Goal: Information Seeking & Learning: Learn about a topic

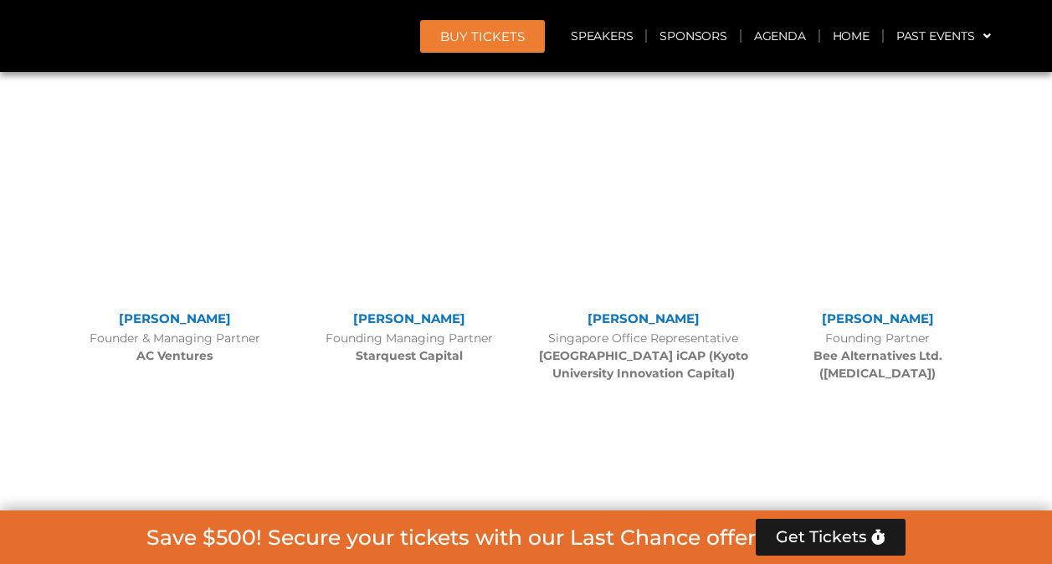
scroll to position [10085, 0]
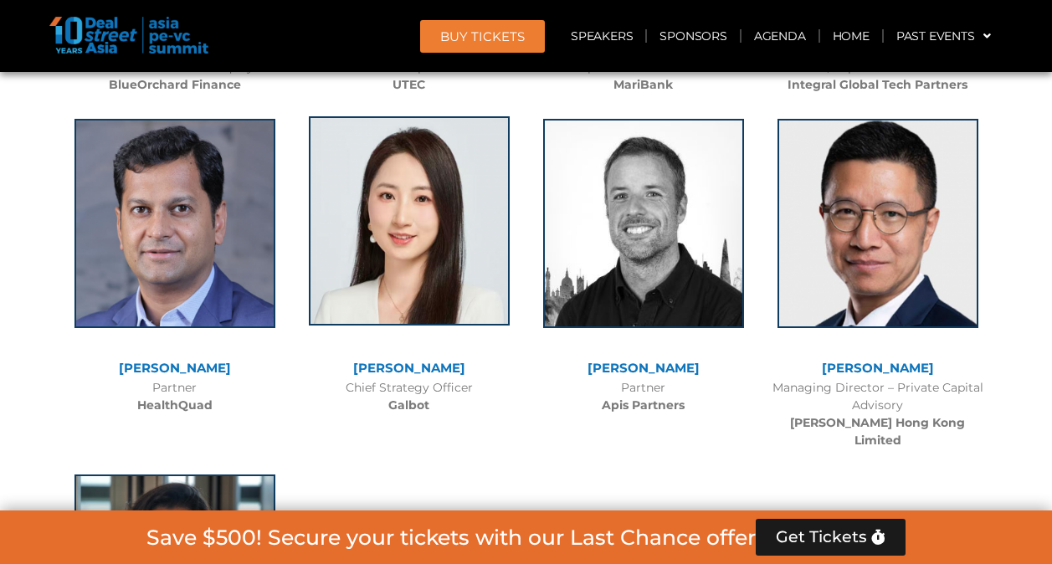
click at [392, 197] on img at bounding box center [409, 220] width 201 height 209
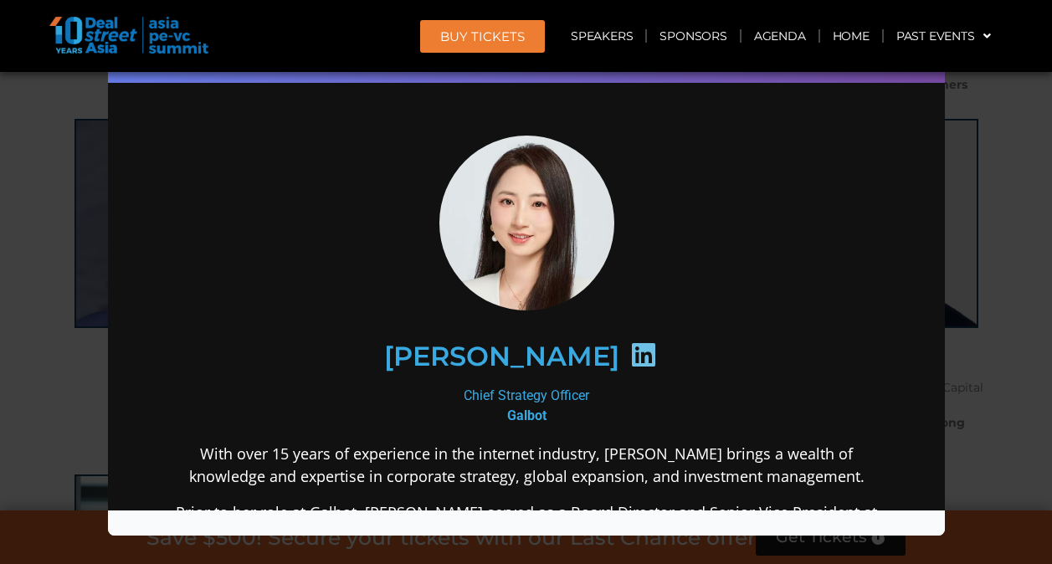
scroll to position [0, 0]
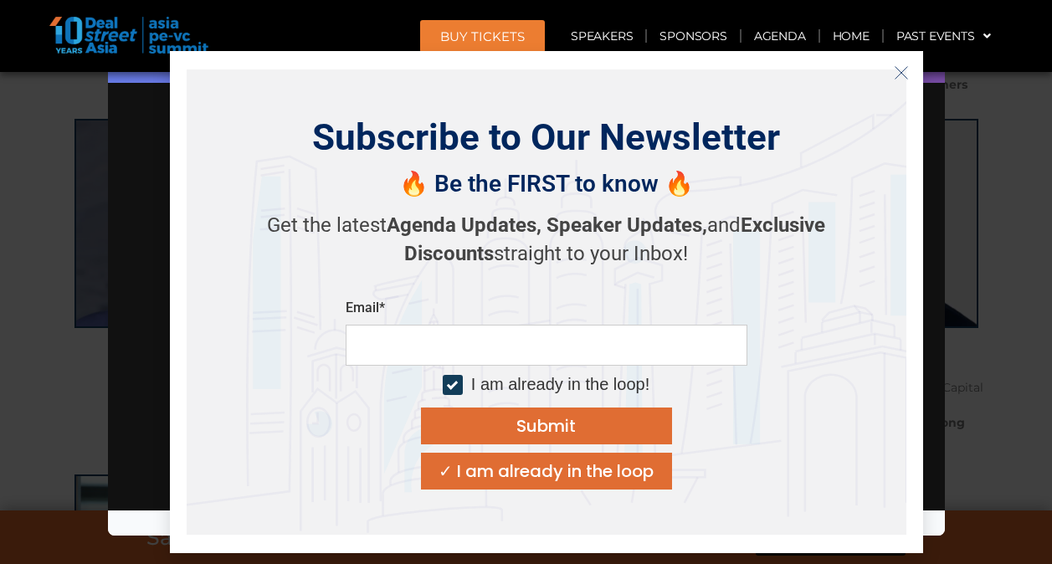
click at [507, 234] on strong "Agenda Updates," at bounding box center [464, 224] width 155 height 23
click at [900, 76] on icon "Close" at bounding box center [901, 72] width 15 height 15
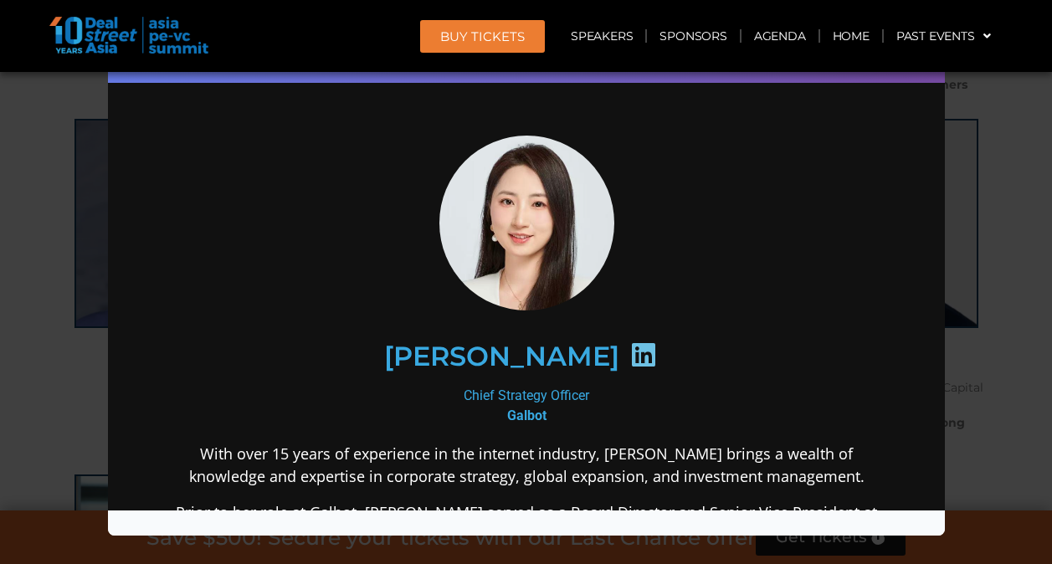
drag, startPoint x: 590, startPoint y: 389, endPoint x: 449, endPoint y: 389, distance: 140.6
click at [449, 389] on div "Chief Strategy Officer [PERSON_NAME]" at bounding box center [525, 405] width 723 height 40
copy div "Chief Strategy Officer"
drag, startPoint x: 546, startPoint y: 414, endPoint x: 481, endPoint y: 412, distance: 65.3
click at [481, 412] on div "Chief Strategy Officer [PERSON_NAME]" at bounding box center [525, 405] width 723 height 40
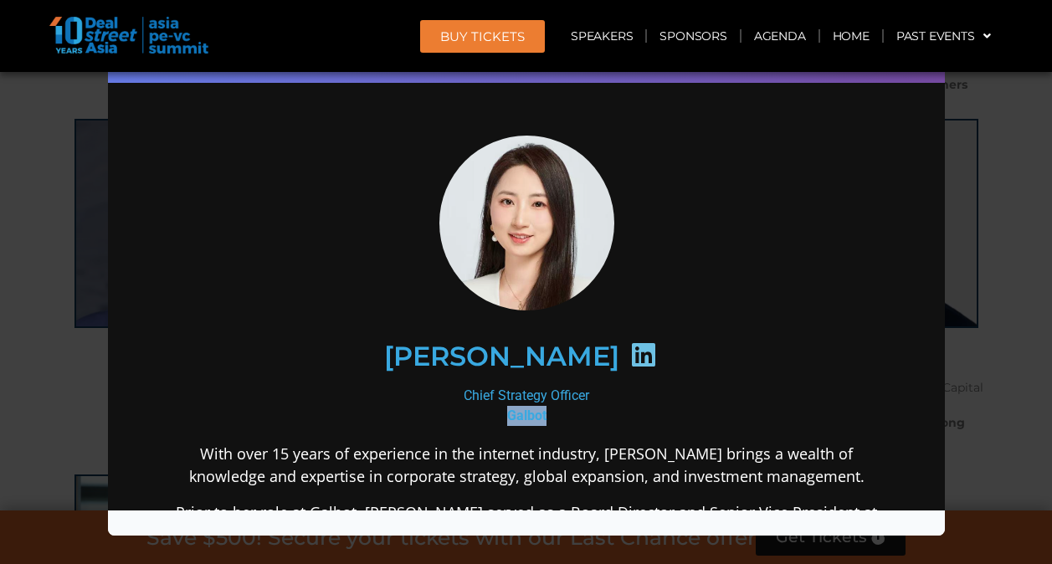
copy b "Galbot"
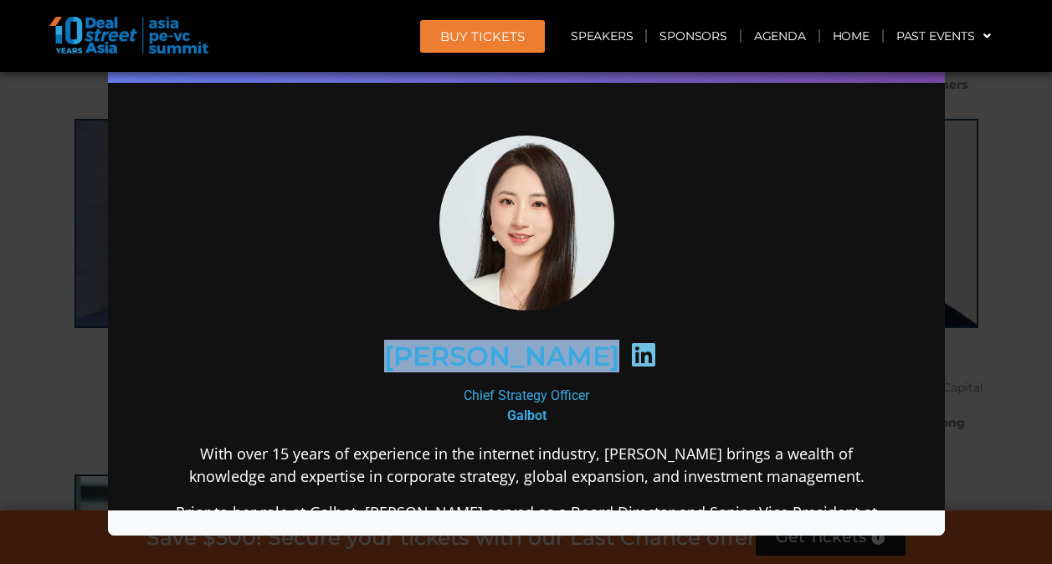
drag, startPoint x: 559, startPoint y: 357, endPoint x: 422, endPoint y: 363, distance: 137.4
click at [422, 363] on div "[PERSON_NAME]" at bounding box center [525, 355] width 651 height 86
copy div "[PERSON_NAME]"
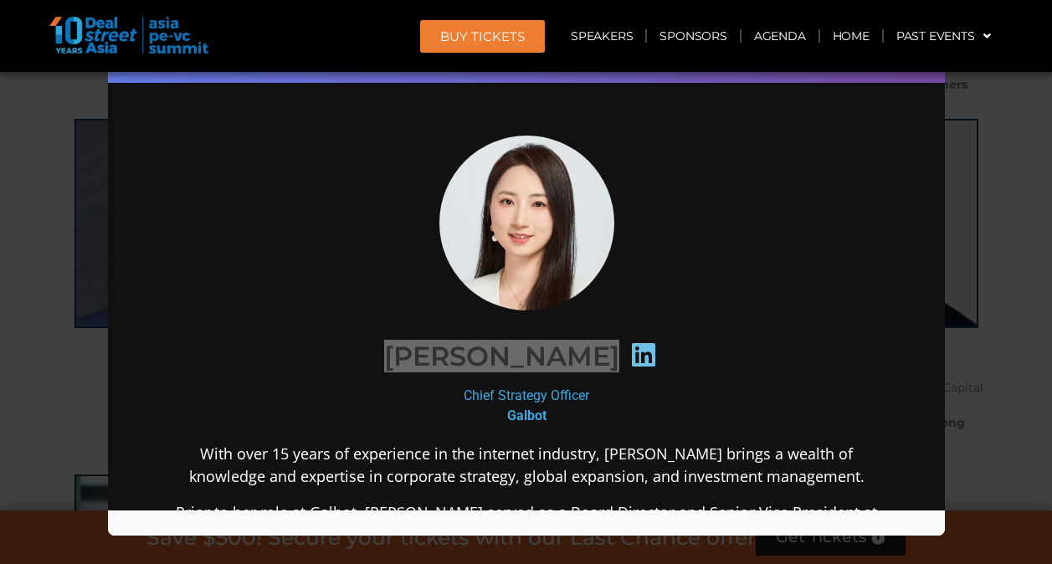
scroll to position [7039, 0]
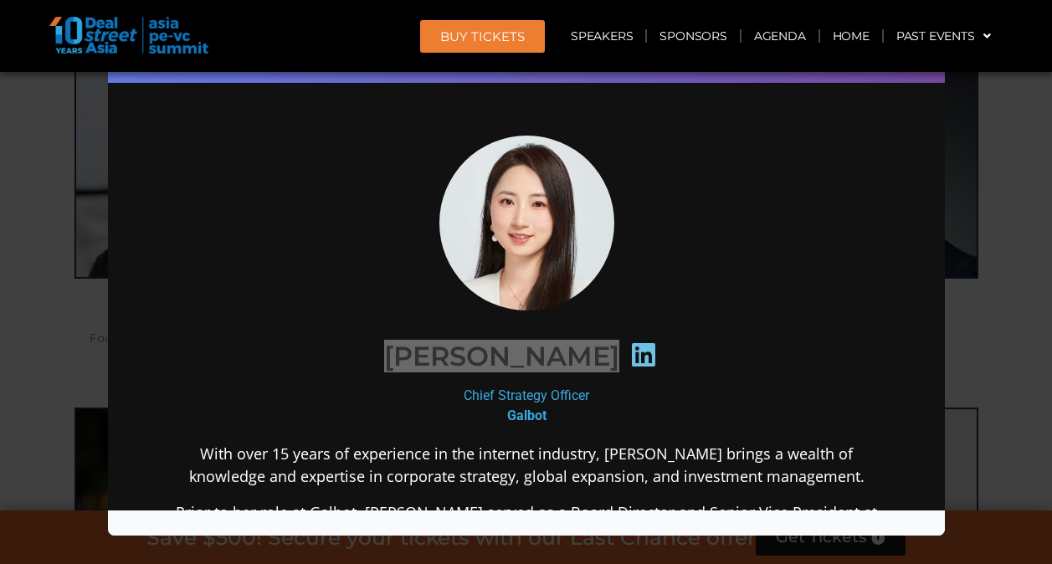
click at [984, 96] on div "Speaker Profile ×" at bounding box center [526, 282] width 1052 height 564
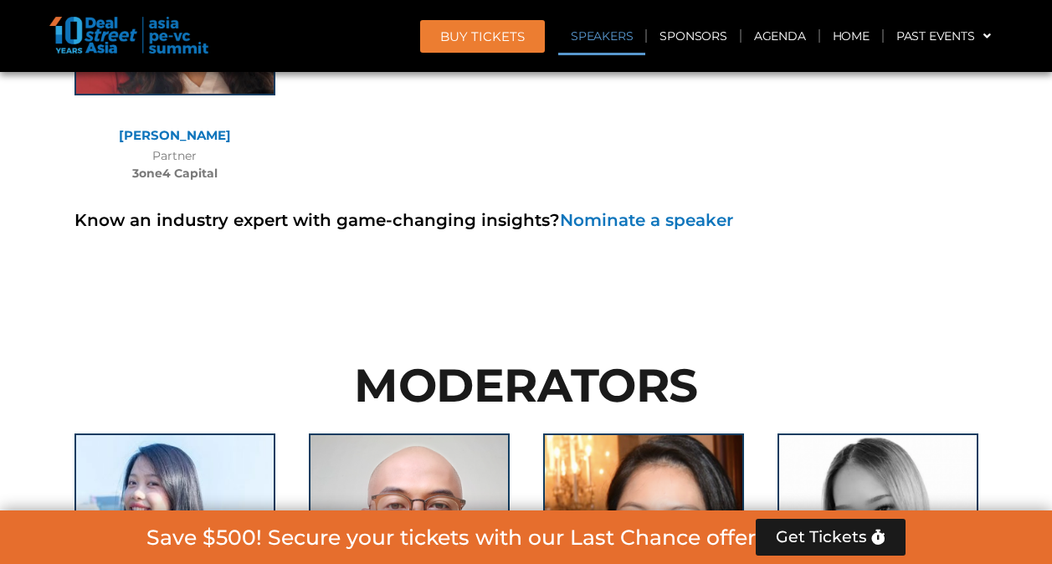
scroll to position [9408, 0]
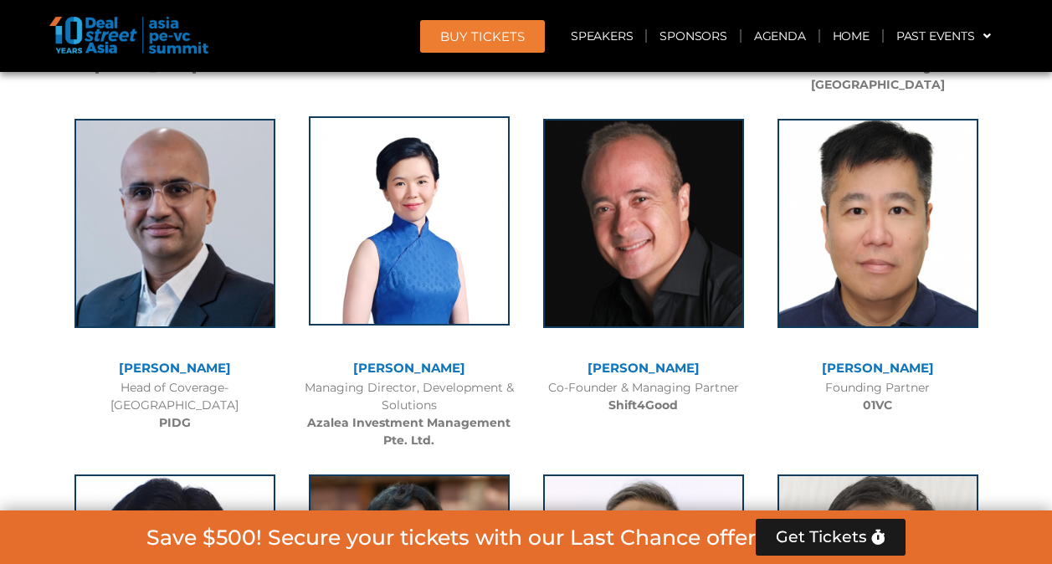
click at [431, 174] on img at bounding box center [409, 220] width 201 height 209
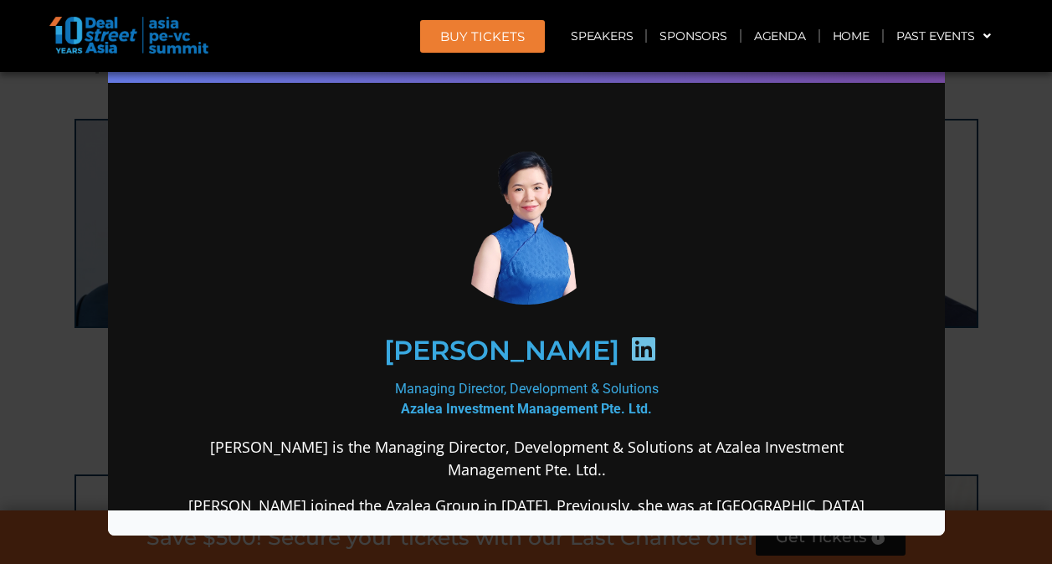
scroll to position [0, 0]
drag, startPoint x: 662, startPoint y: 387, endPoint x: 356, endPoint y: 386, distance: 305.4
click at [356, 386] on div "Managing Director, Development & Solutions Azalea Investment Management Pte. Lt…" at bounding box center [525, 398] width 723 height 40
copy div "Managing Director, Development & Solutions"
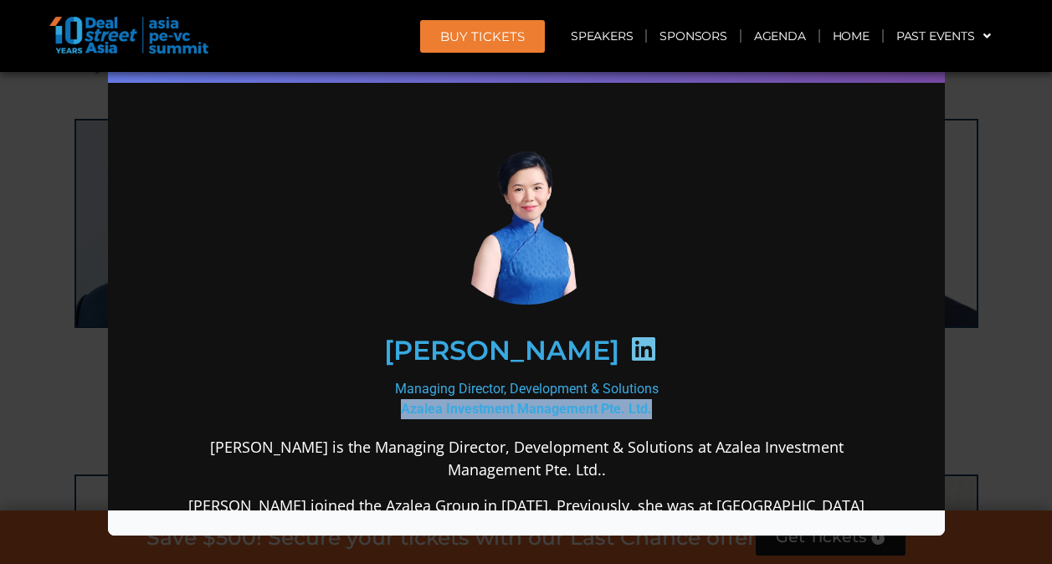
drag, startPoint x: 664, startPoint y: 405, endPoint x: 388, endPoint y: 413, distance: 276.2
click at [388, 413] on div "Managing Director, Development & Solutions Azalea Investment Management Pte. Lt…" at bounding box center [525, 398] width 723 height 40
copy b "Azalea Investment Management Pte. Ltd."
click at [985, 347] on div "Speaker Profile ×" at bounding box center [526, 282] width 1052 height 564
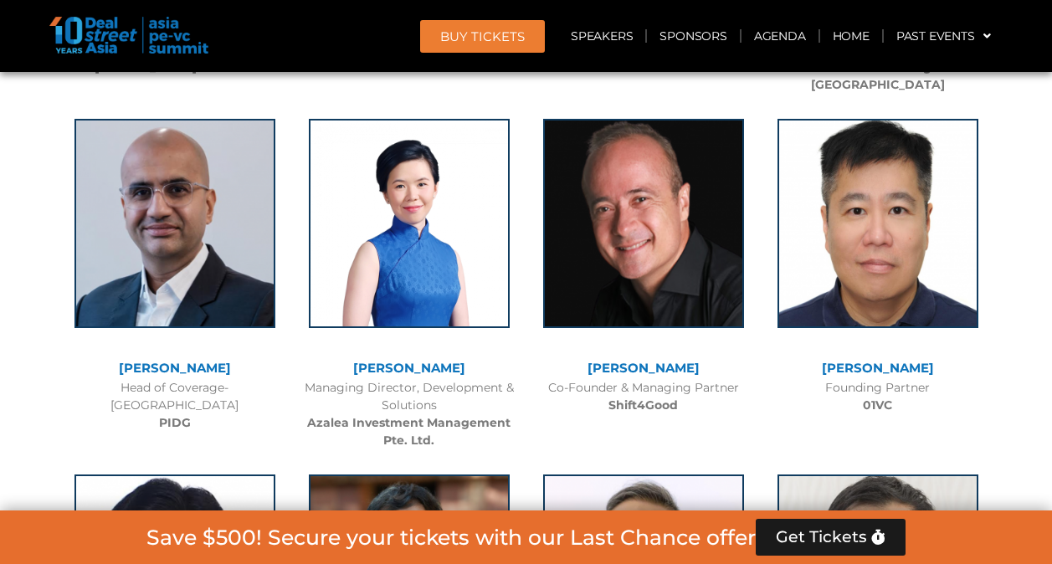
scroll to position [10085, 0]
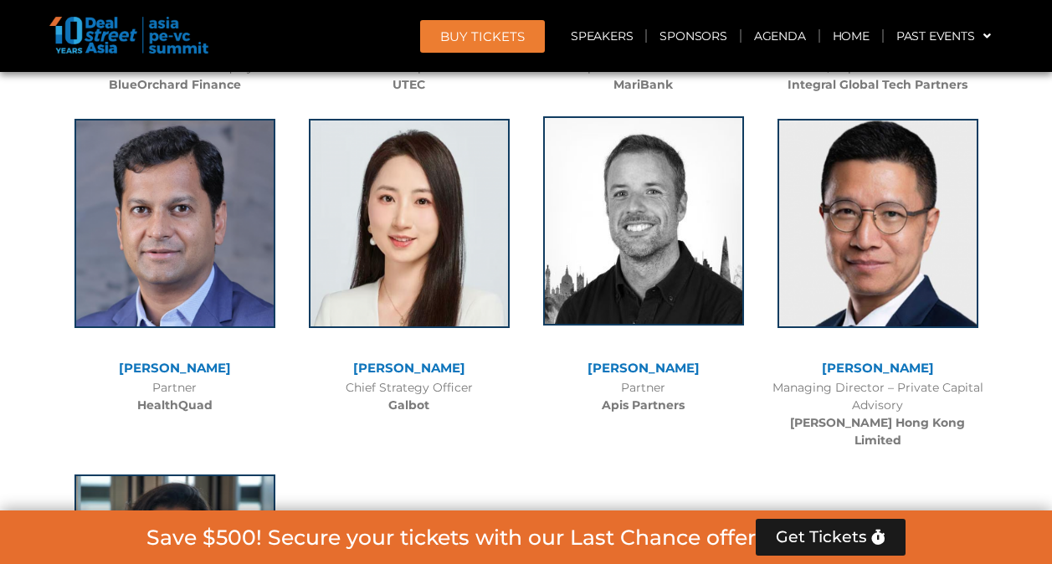
click at [626, 125] on img at bounding box center [643, 220] width 201 height 209
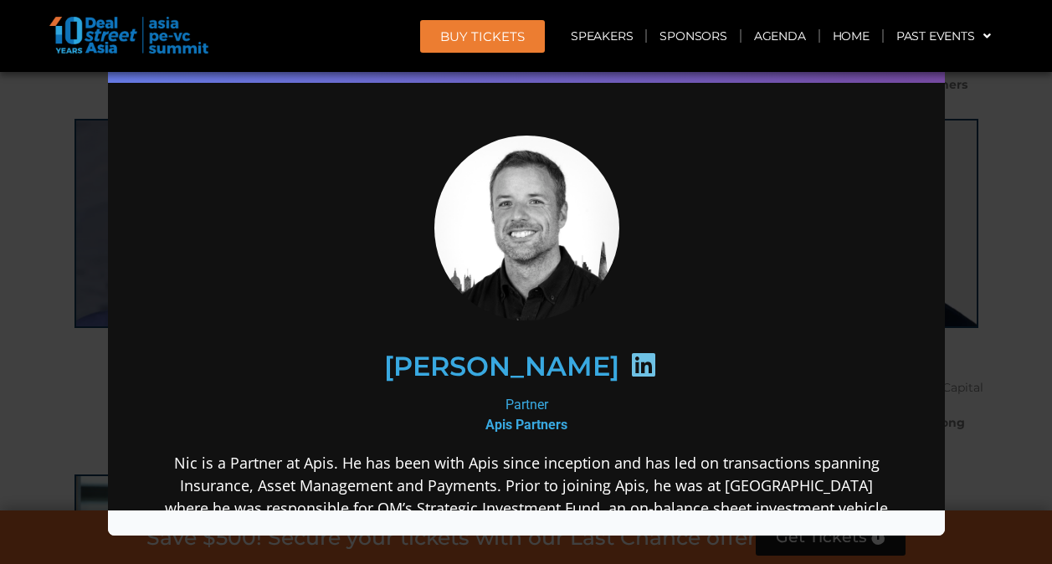
scroll to position [0, 0]
drag, startPoint x: 575, startPoint y: 422, endPoint x: 456, endPoint y: 425, distance: 118.9
click at [456, 425] on div "Partner Apis Partners" at bounding box center [525, 414] width 723 height 40
copy b "Apis Partners"
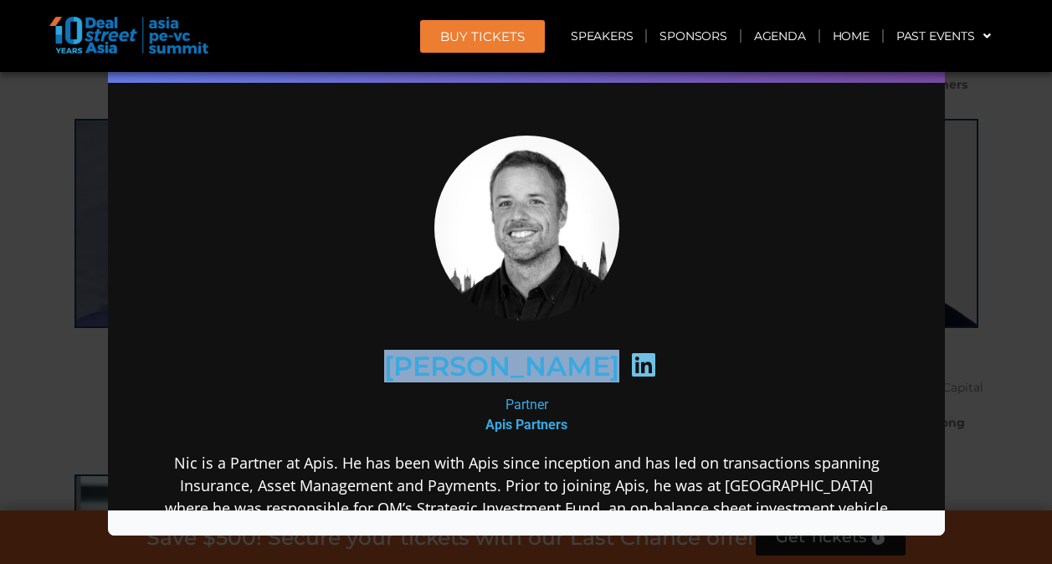
drag, startPoint x: 608, startPoint y: 361, endPoint x: 341, endPoint y: 326, distance: 270.0
click at [341, 326] on div "[PERSON_NAME]" at bounding box center [525, 365] width 651 height 86
copy div "[PERSON_NAME]"
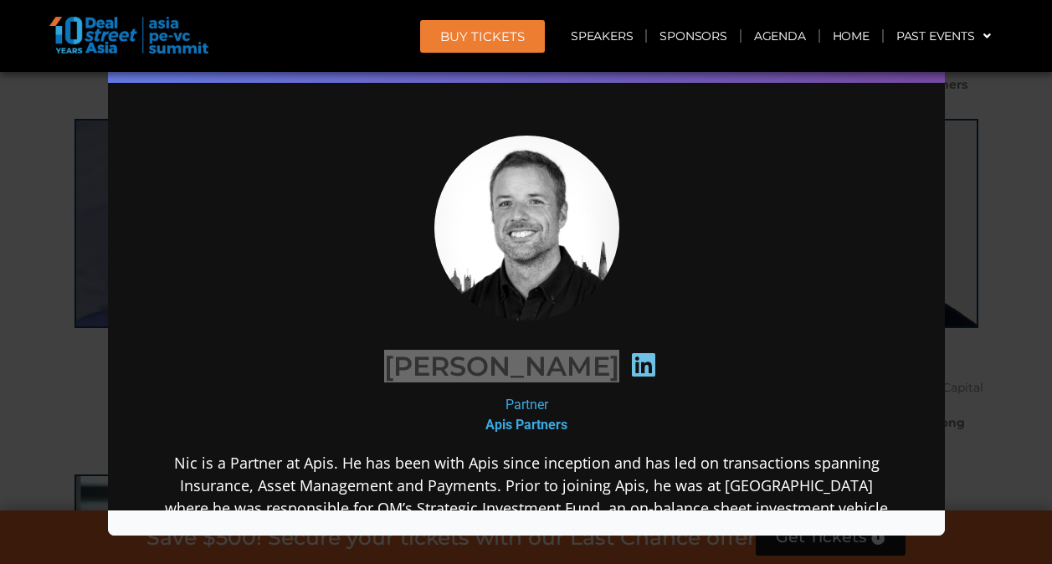
click at [991, 266] on div "Speaker Profile ×" at bounding box center [526, 282] width 1052 height 564
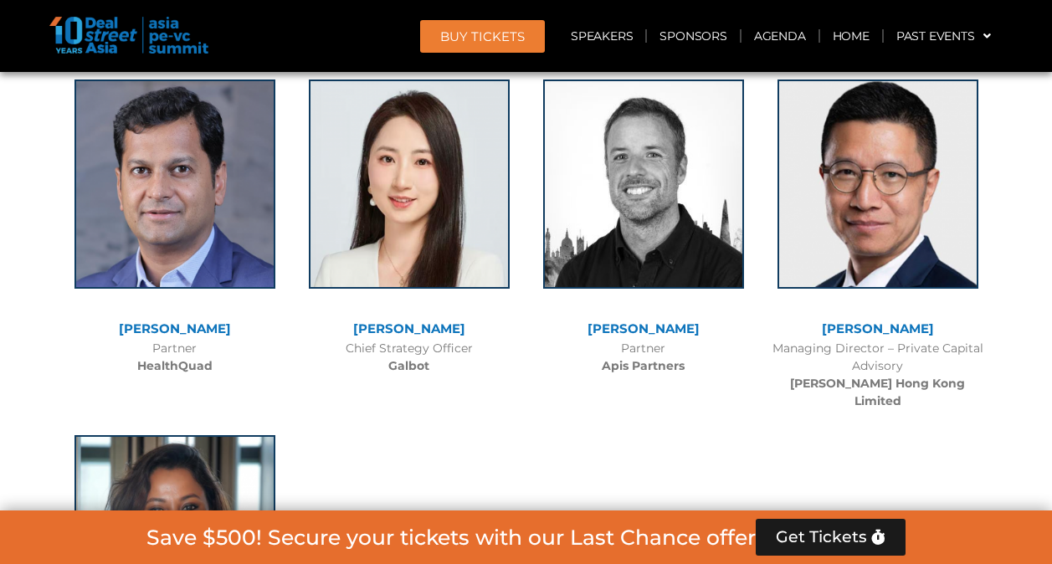
scroll to position [10116, 0]
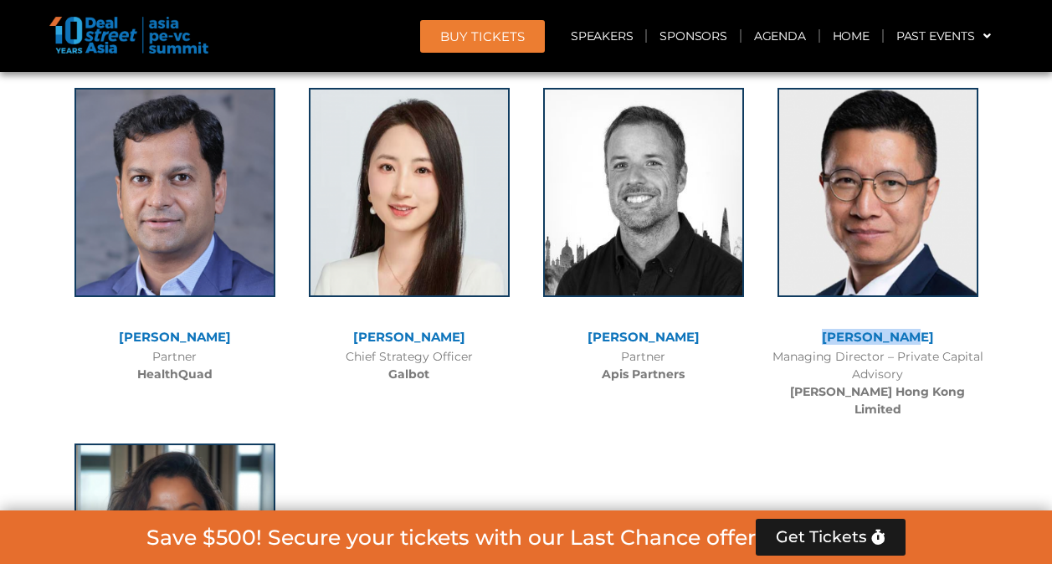
drag, startPoint x: 927, startPoint y: 254, endPoint x: 822, endPoint y: 244, distance: 105.8
click at [822, 331] on div "[PERSON_NAME]" at bounding box center [878, 338] width 218 height 14
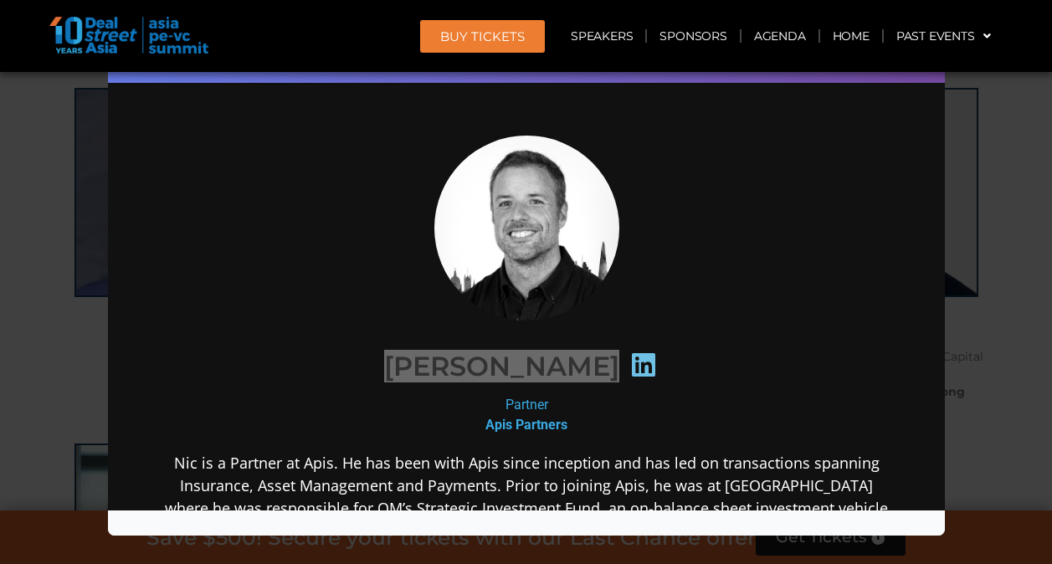
copy link "[PERSON_NAME]"
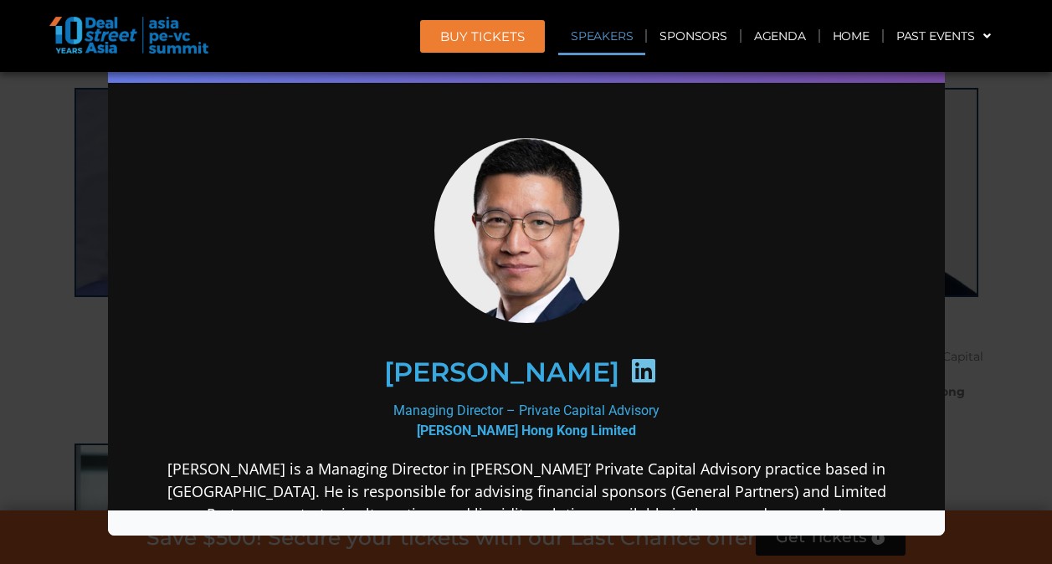
scroll to position [0, 0]
click at [395, 412] on div "Managing Director – Private Capital Advisory [PERSON_NAME] Hong Kong Limited" at bounding box center [525, 420] width 723 height 40
drag, startPoint x: 395, startPoint y: 412, endPoint x: 669, endPoint y: 398, distance: 273.9
click at [669, 400] on div "Managing Director – Private Capital Advisory [PERSON_NAME] Hong Kong Limited" at bounding box center [525, 420] width 723 height 40
copy div "Managing Director – Private Capital Advisory"
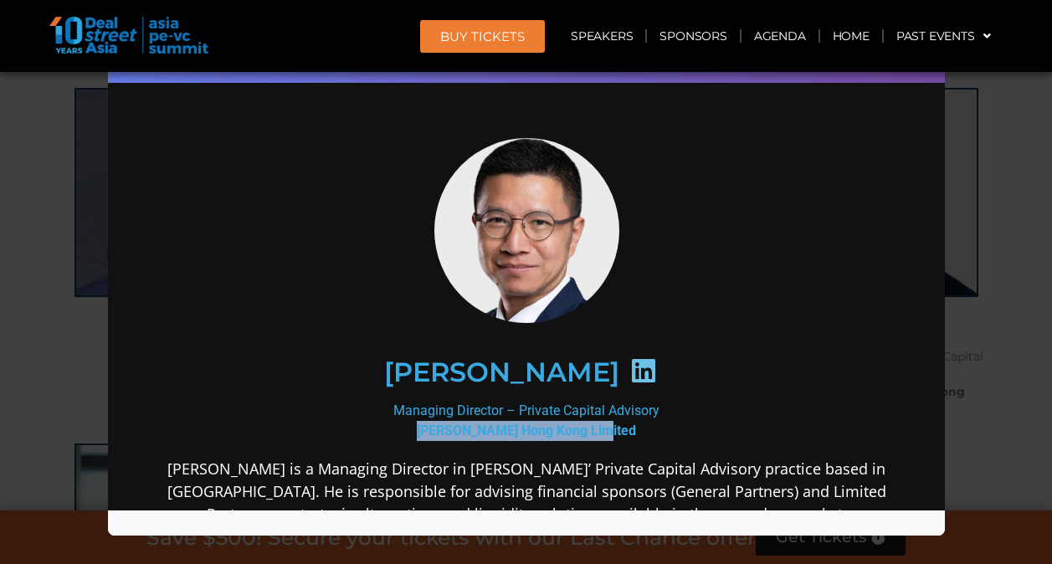
drag, startPoint x: 617, startPoint y: 430, endPoint x: 427, endPoint y: 422, distance: 190.1
click at [427, 422] on div "Managing Director – Private Capital Advisory [PERSON_NAME] Hong Kong Limited" at bounding box center [525, 420] width 723 height 40
copy b "[PERSON_NAME] Hong Kong Limited"
click at [978, 153] on div "Speaker Profile ×" at bounding box center [526, 282] width 1052 height 564
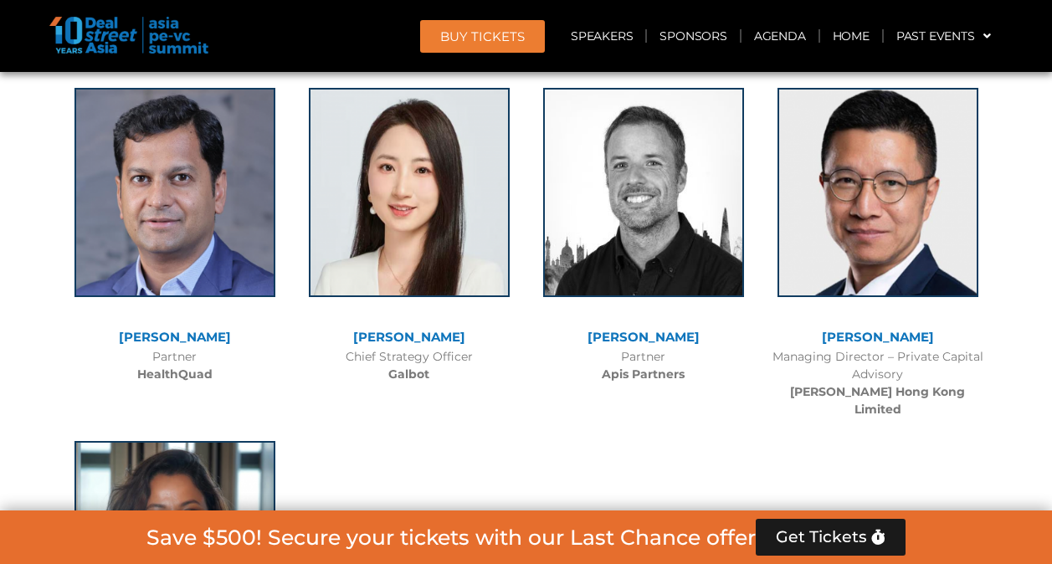
click at [206, 441] on img at bounding box center [174, 545] width 201 height 209
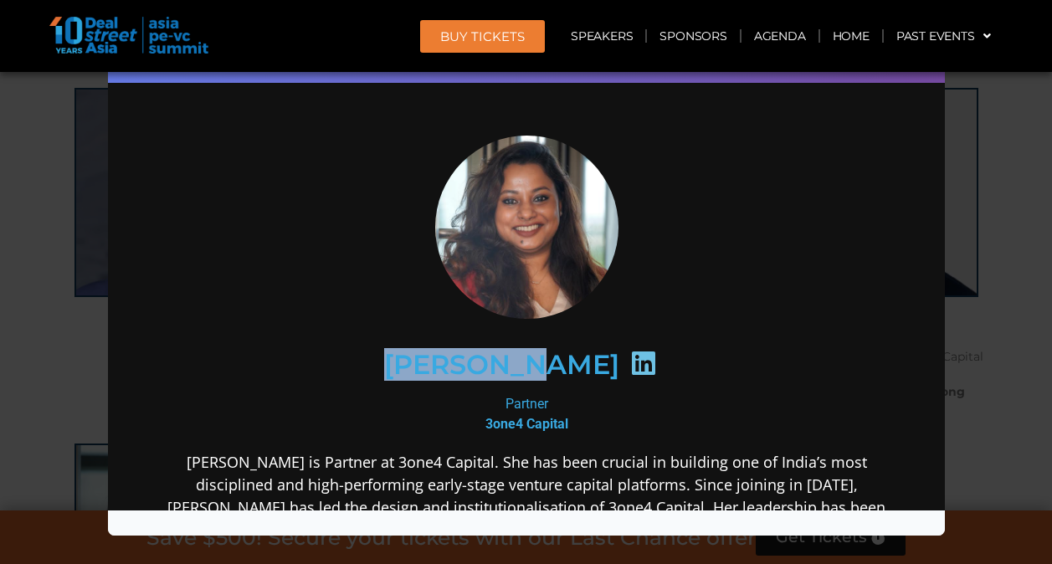
drag, startPoint x: 519, startPoint y: 290, endPoint x: 675, endPoint y: 268, distance: 158.1
drag, startPoint x: 675, startPoint y: 268, endPoint x: 530, endPoint y: 202, distance: 159.6
click at [530, 202] on img at bounding box center [525, 226] width 185 height 183
click at [827, 347] on div "[PERSON_NAME]" at bounding box center [525, 363] width 651 height 86
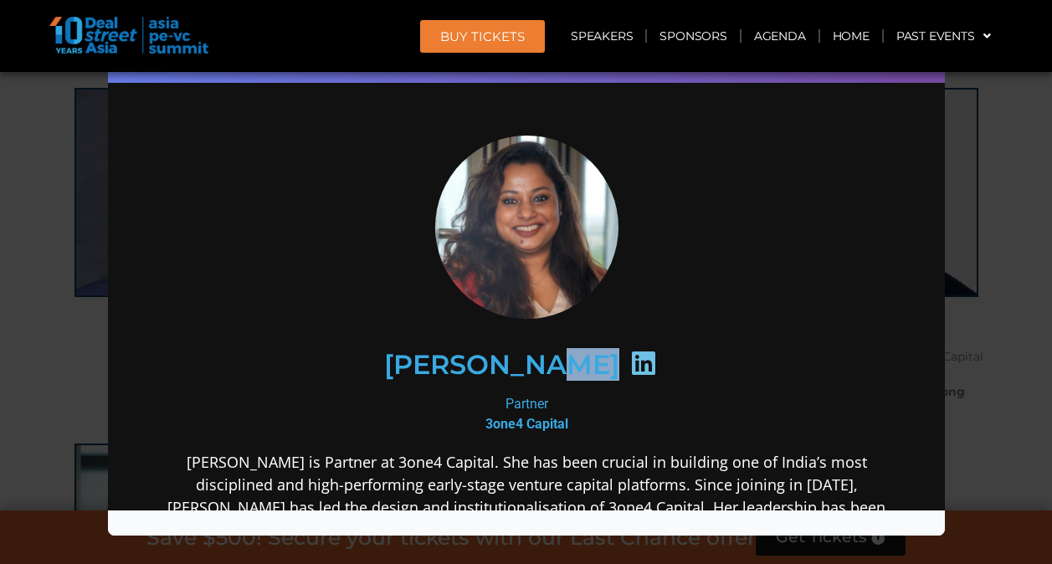
drag, startPoint x: 538, startPoint y: 290, endPoint x: 706, endPoint y: 315, distance: 170.1
click at [706, 315] on div "[PERSON_NAME]" at bounding box center [525, 363] width 723 height 158
drag, startPoint x: 706, startPoint y: 315, endPoint x: 660, endPoint y: 212, distance: 113.5
click at [660, 212] on div at bounding box center [525, 226] width 723 height 183
click at [549, 208] on img at bounding box center [525, 226] width 185 height 183
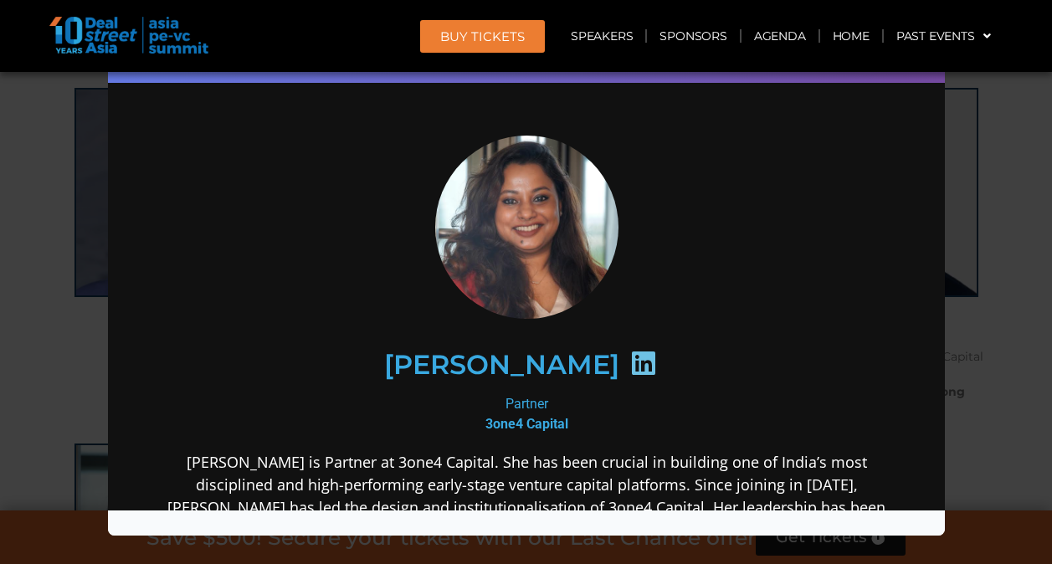
drag, startPoint x: 614, startPoint y: 361, endPoint x: 370, endPoint y: 341, distance: 245.2
click at [370, 341] on div "[PERSON_NAME]" at bounding box center [525, 363] width 651 height 86
drag, startPoint x: 563, startPoint y: 423, endPoint x: 469, endPoint y: 423, distance: 93.7
click at [469, 423] on div "Partner 3one4 Capital" at bounding box center [525, 413] width 723 height 40
